Goal: Task Accomplishment & Management: Use online tool/utility

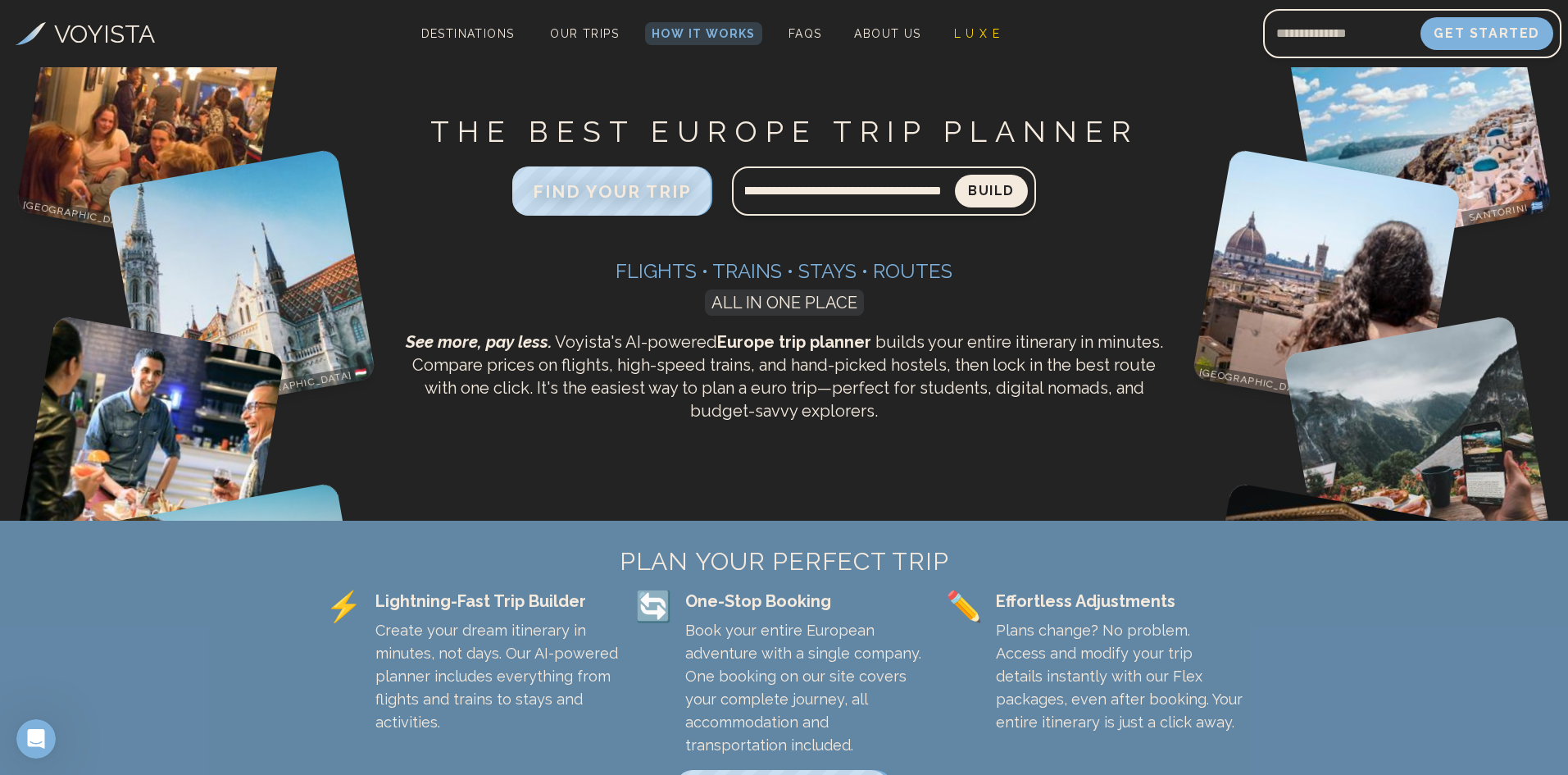
click at [955, 175] on button "Build" at bounding box center [991, 191] width 73 height 32
type input "**********"
click at [1020, 189] on button "Build" at bounding box center [991, 191] width 76 height 34
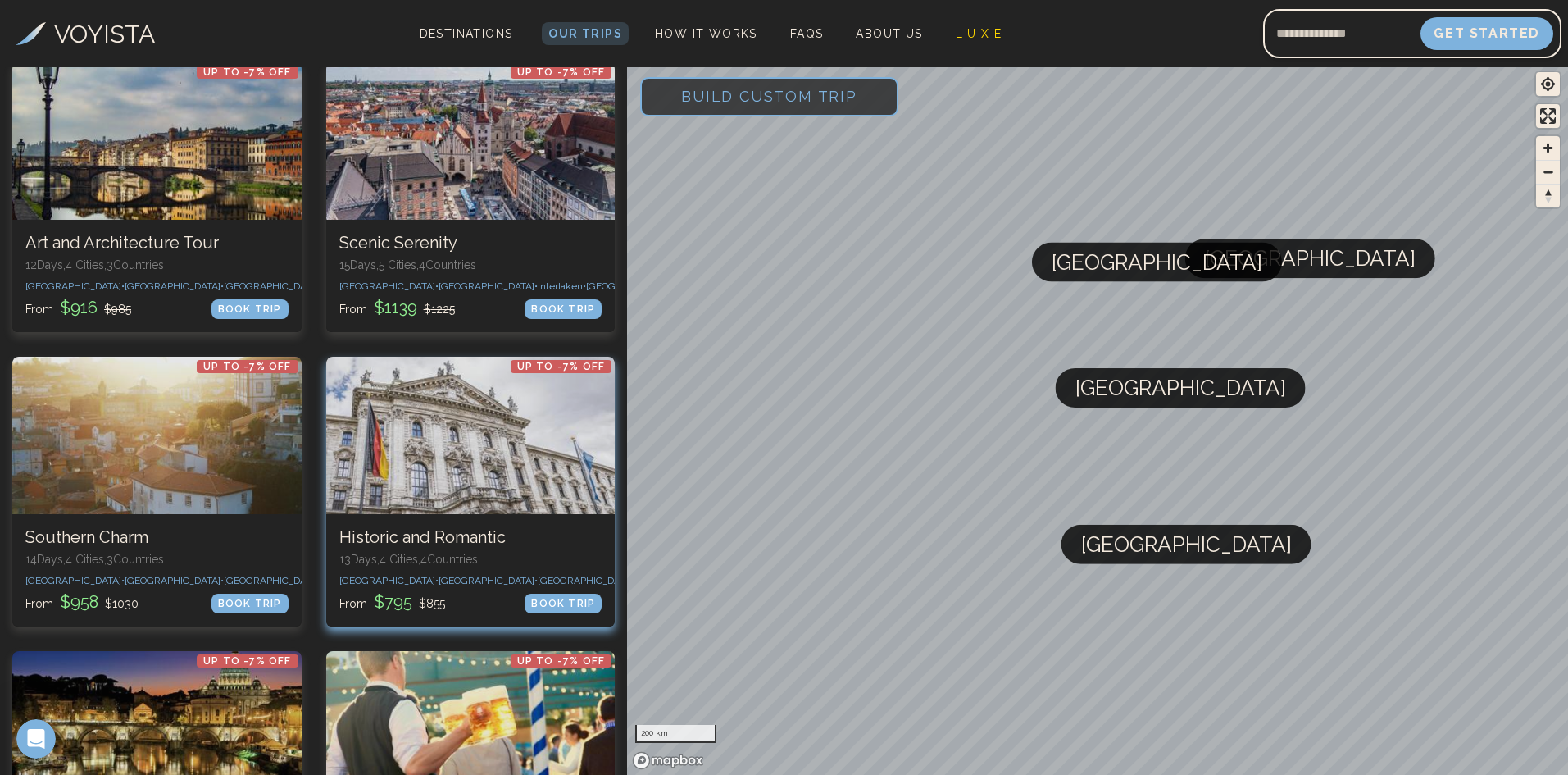
scroll to position [1140, 0]
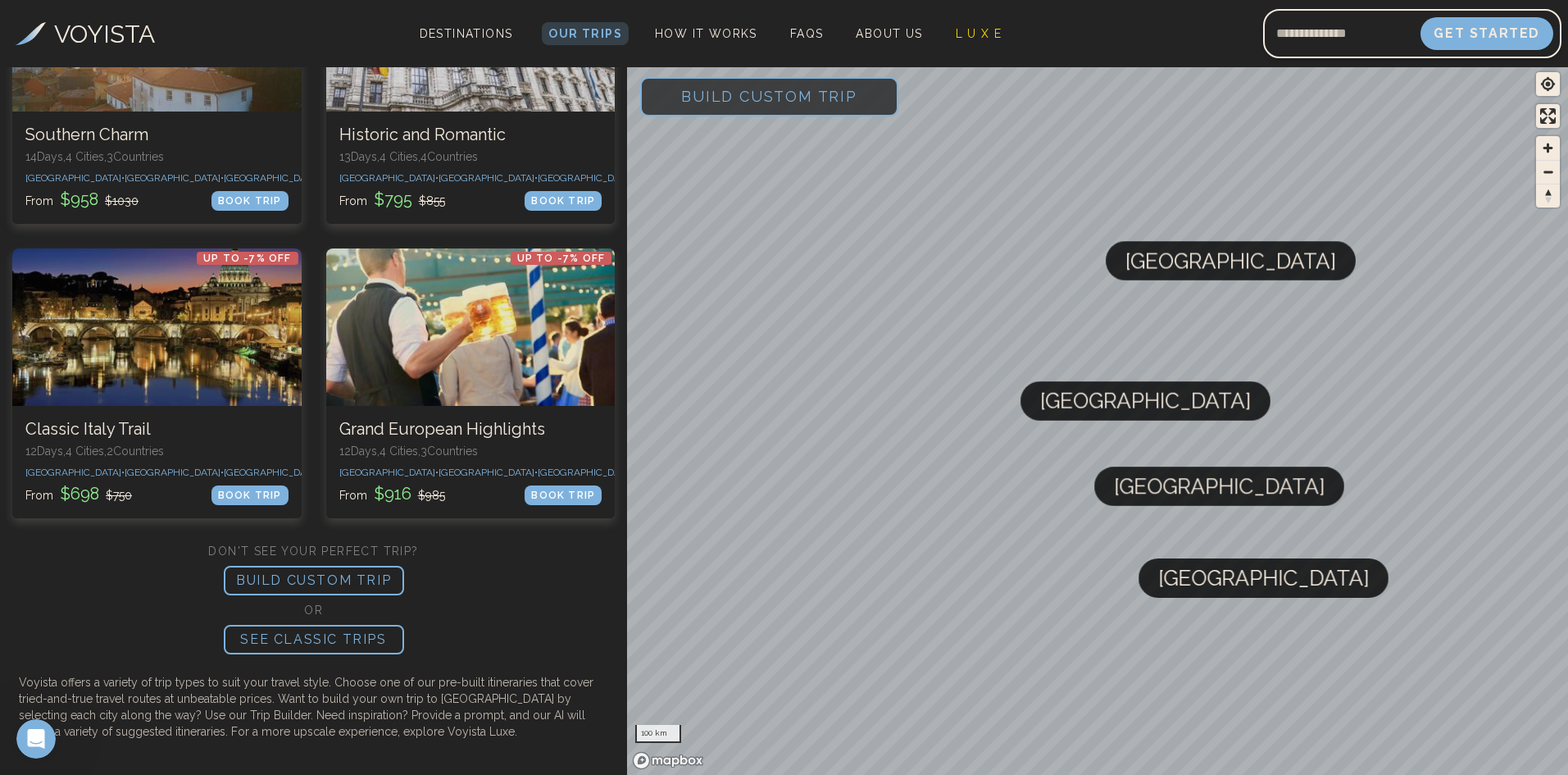
click at [342, 579] on p "BUILD CUSTOM TRIP" at bounding box center [314, 581] width 180 height 30
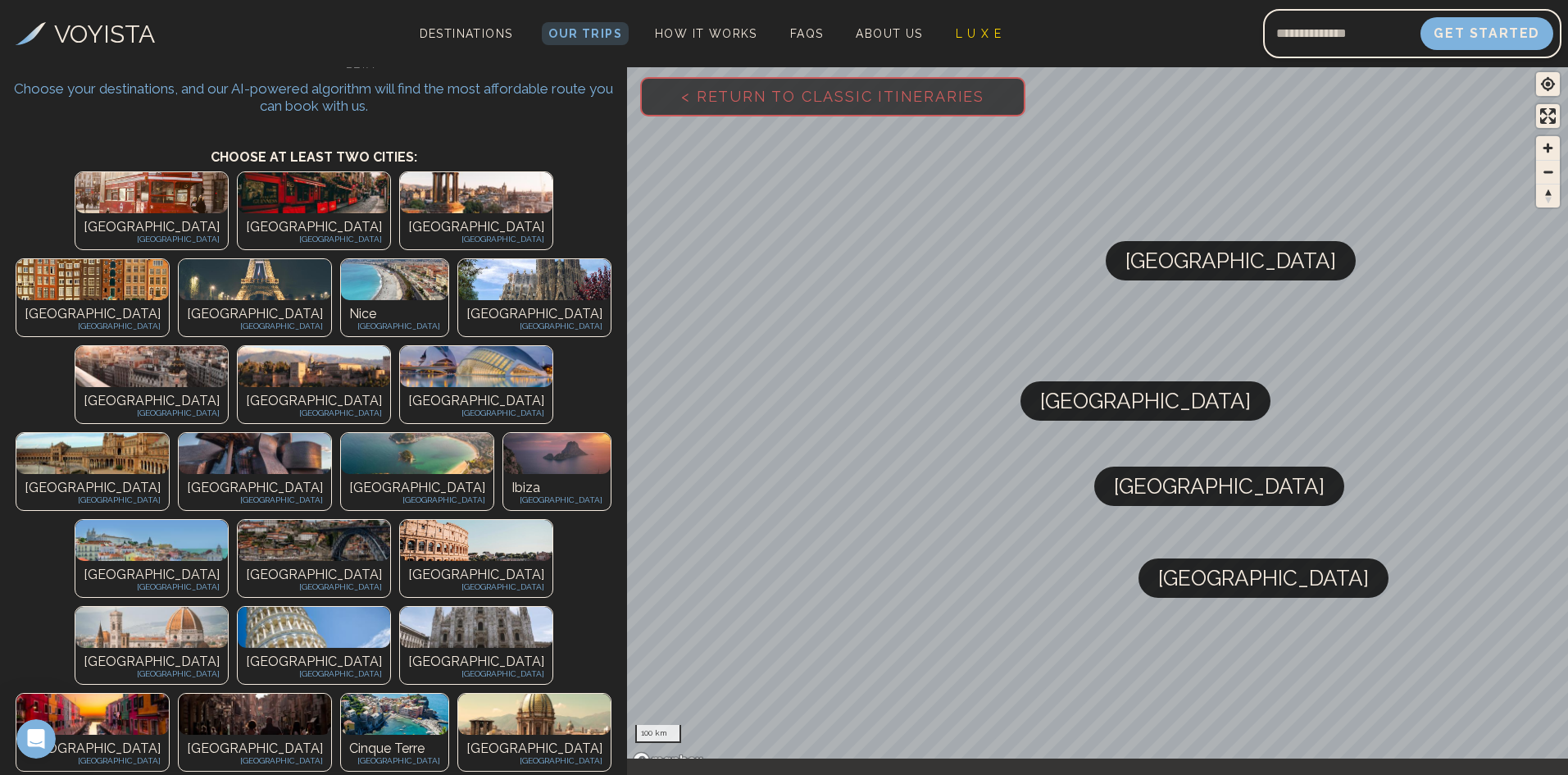
scroll to position [0, 0]
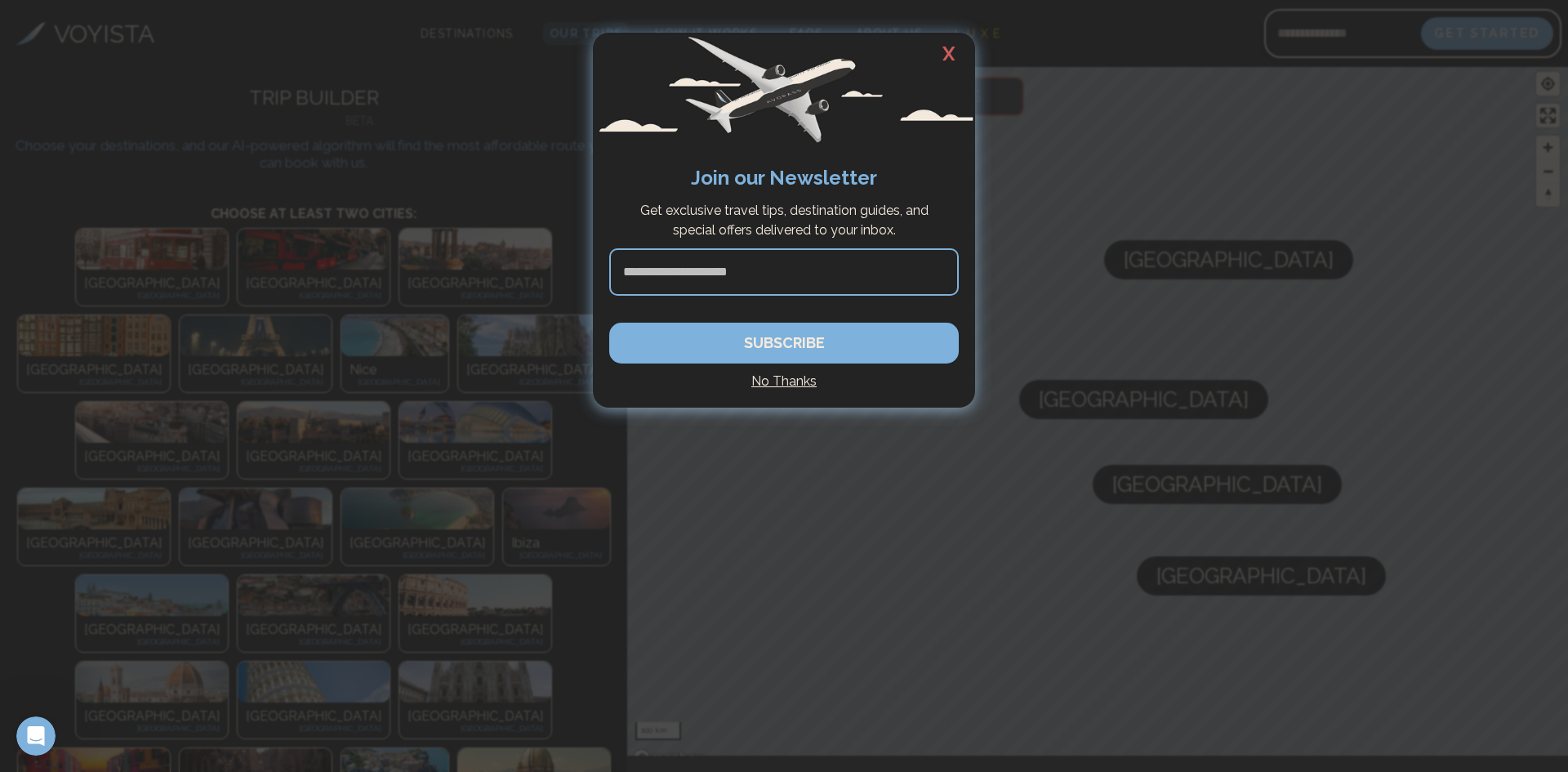
click at [956, 51] on h2 "X" at bounding box center [949, 53] width 52 height 42
